Goal: Information Seeking & Learning: Learn about a topic

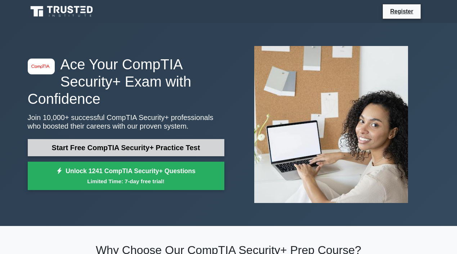
click at [159, 153] on link "Start Free CompTIA Security+ Practice Test" at bounding box center [126, 147] width 197 height 17
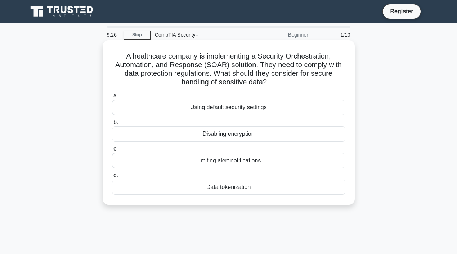
click at [218, 110] on div "Using default security settings" at bounding box center [228, 107] width 233 height 15
click at [112, 98] on input "a. Using default security settings" at bounding box center [112, 96] width 0 height 5
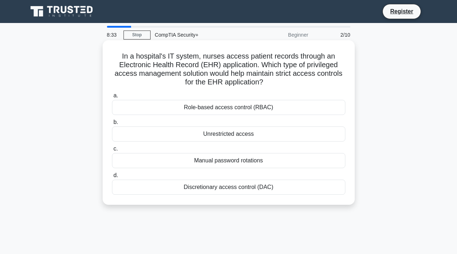
click at [218, 110] on div "Role-based access control (RBAC)" at bounding box center [228, 107] width 233 height 15
click at [112, 98] on input "a. Role-based access control (RBAC)" at bounding box center [112, 96] width 0 height 5
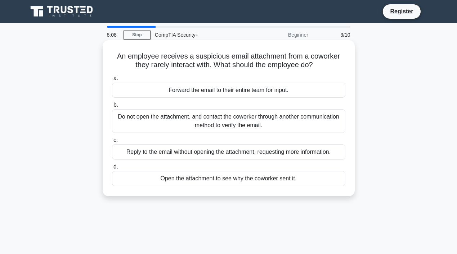
click at [218, 121] on div "Do not open the attachment, and contact the coworker through another communicat…" at bounding box center [228, 121] width 233 height 24
click at [112, 108] on input "b. Do not open the attachment, and contact the coworker through another communi…" at bounding box center [112, 105] width 0 height 5
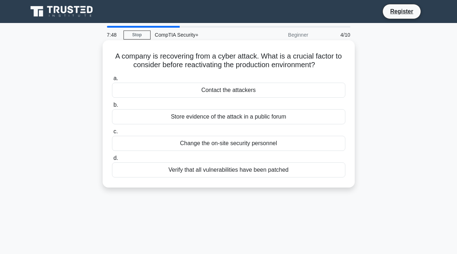
click at [206, 171] on div "Verify that all vulnerabilities have been patched" at bounding box center [228, 170] width 233 height 15
click at [112, 161] on input "d. Verify that all vulnerabilities have been patched" at bounding box center [112, 158] width 0 height 5
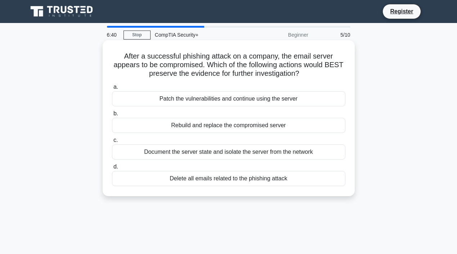
click at [219, 154] on div "Document the server state and isolate the server from the network" at bounding box center [228, 152] width 233 height 15
click at [112, 143] on input "c. Document the server state and isolate the server from the network" at bounding box center [112, 140] width 0 height 5
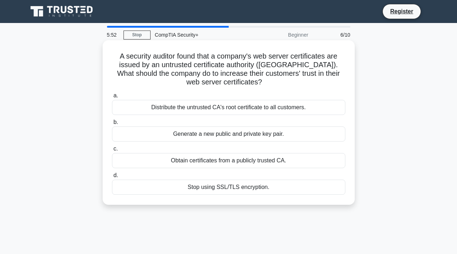
click at [224, 162] on div "Obtain certificates from a publicly trusted CA." at bounding box center [228, 160] width 233 height 15
click at [112, 152] on input "c. Obtain certificates from a publicly trusted CA." at bounding box center [112, 149] width 0 height 5
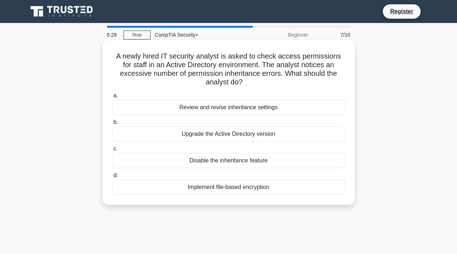
click at [239, 100] on div "Review and revise inheritance settings" at bounding box center [228, 107] width 233 height 15
click at [112, 98] on input "a. Review and revise inheritance settings" at bounding box center [112, 96] width 0 height 5
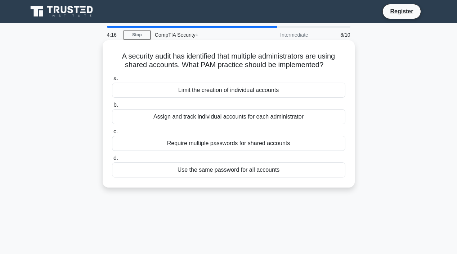
click at [220, 144] on div "Require multiple passwords for shared accounts" at bounding box center [228, 143] width 233 height 15
click at [112, 134] on input "c. Require multiple passwords for shared accounts" at bounding box center [112, 132] width 0 height 5
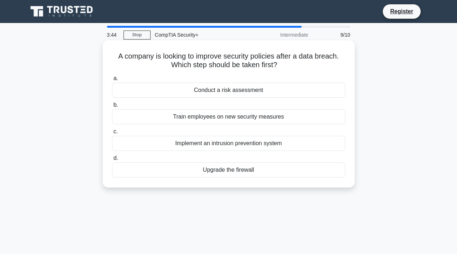
click at [220, 118] on div "Train employees on new security measures" at bounding box center [228, 116] width 233 height 15
click at [112, 108] on input "b. Train employees on new security measures" at bounding box center [112, 105] width 0 height 5
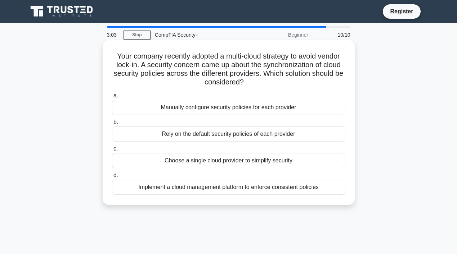
click at [206, 187] on div "Implement a cloud management platform to enforce consistent policies" at bounding box center [228, 187] width 233 height 15
click at [112, 178] on input "d. Implement a cloud management platform to enforce consistent policies" at bounding box center [112, 175] width 0 height 5
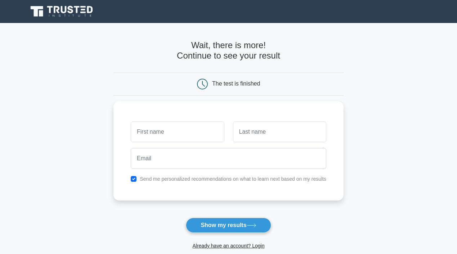
click at [373, 45] on main "Wait, there is more! Continue to see your result The test is finished and the" at bounding box center [228, 152] width 457 height 259
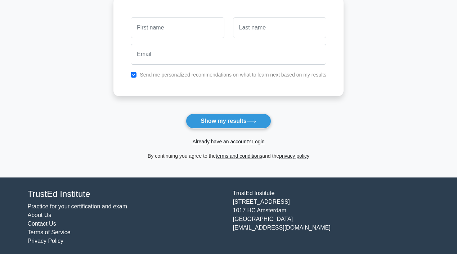
scroll to position [107, 0]
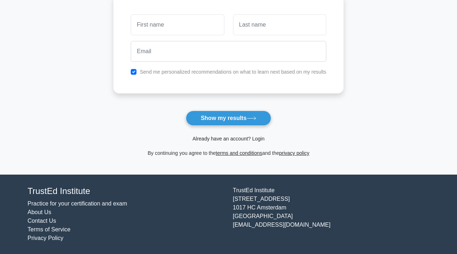
click at [245, 139] on link "Already have an account? Login" at bounding box center [228, 139] width 72 height 6
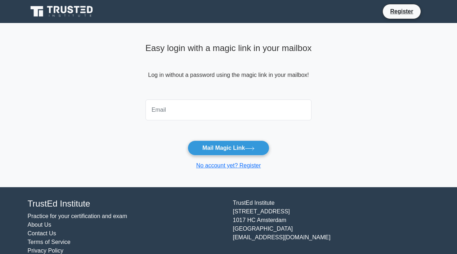
click at [193, 118] on input "email" at bounding box center [228, 110] width 166 height 21
type input "nevenka.krfogec@gmail.com"
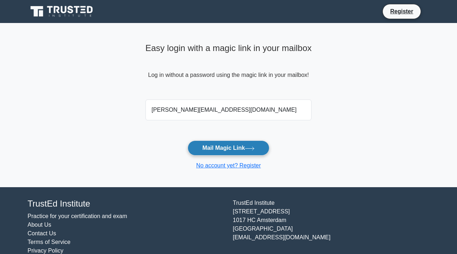
click at [222, 149] on button "Mail Magic Link" at bounding box center [229, 148] width 82 height 15
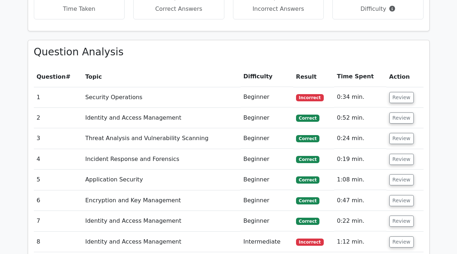
scroll to position [533, 0]
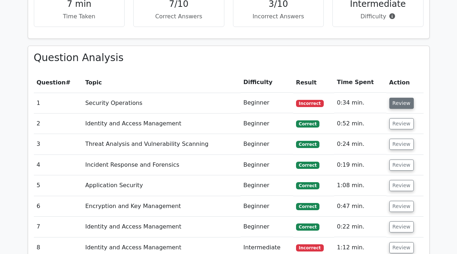
click at [399, 98] on button "Review" at bounding box center [401, 103] width 24 height 11
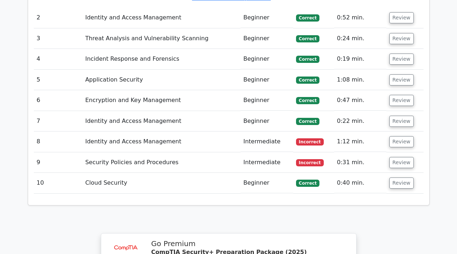
scroll to position [907, 0]
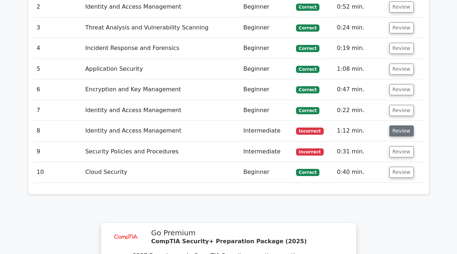
click at [400, 126] on button "Review" at bounding box center [401, 131] width 24 height 11
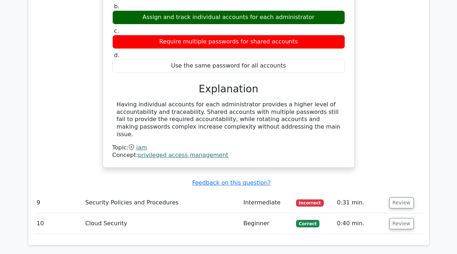
scroll to position [1123, 0]
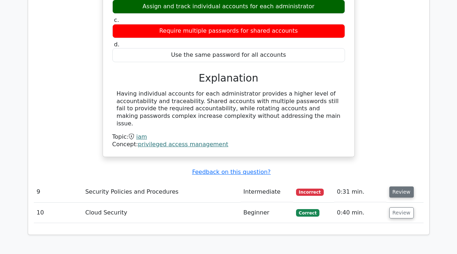
click at [401, 187] on button "Review" at bounding box center [401, 192] width 24 height 11
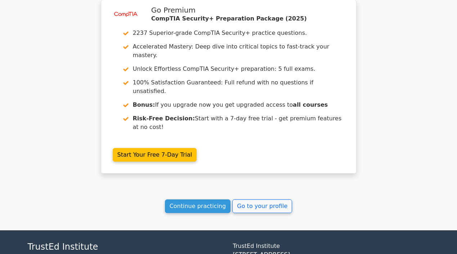
scroll to position [1680, 0]
